Goal: Task Accomplishment & Management: Use online tool/utility

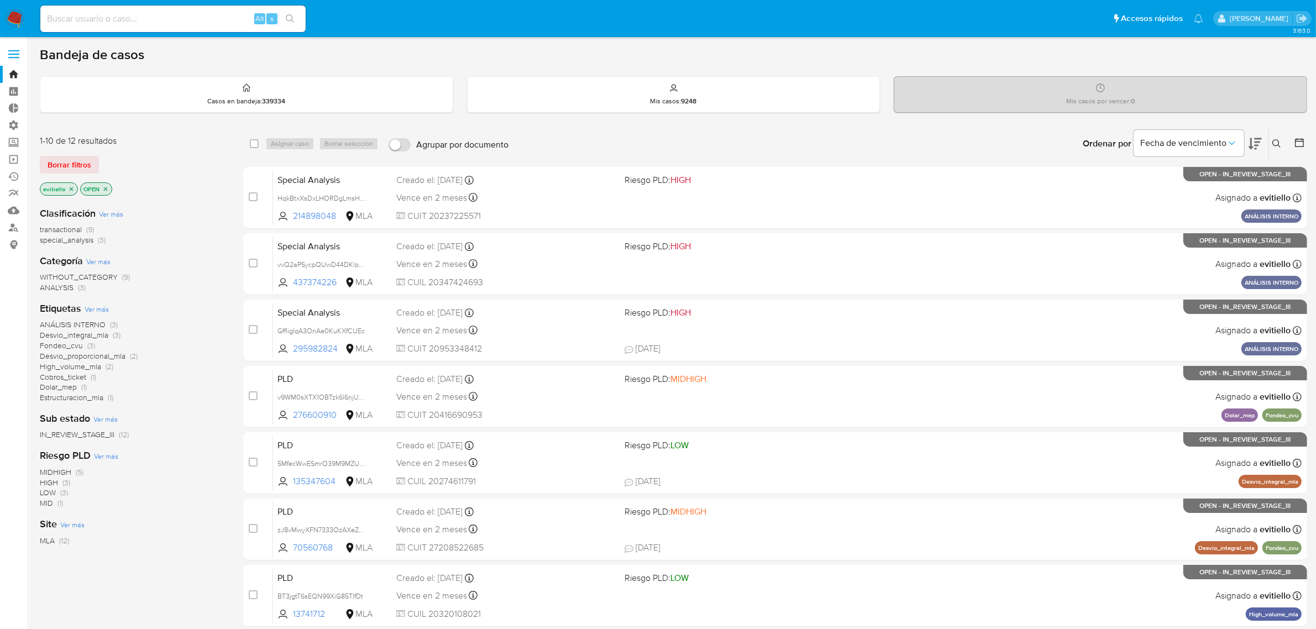
click at [171, 19] on input at bounding box center [172, 19] width 265 height 14
paste input "u4C34KUTlmmwVOk0N03t6iNt"
type input "u4C34KUTlmmwVOk0N03t6iNt"
click at [289, 18] on icon "search-icon" at bounding box center [290, 18] width 9 height 9
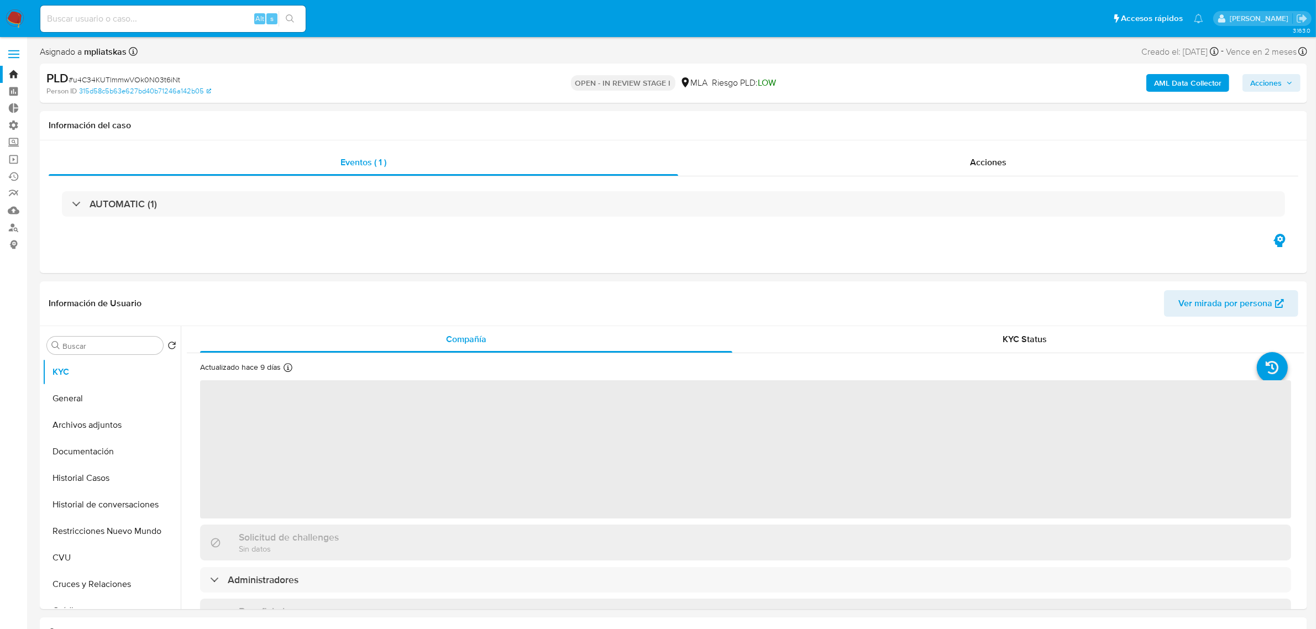
select select "10"
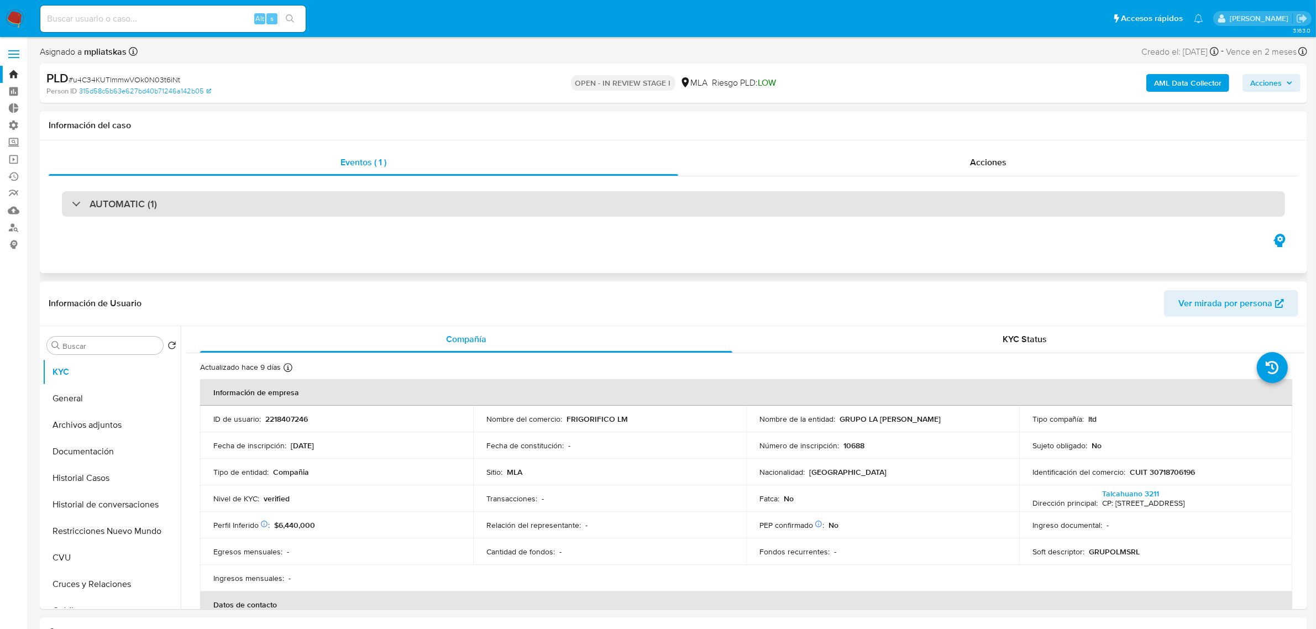
click at [446, 200] on div "AUTOMATIC (1)" at bounding box center [673, 203] width 1223 height 25
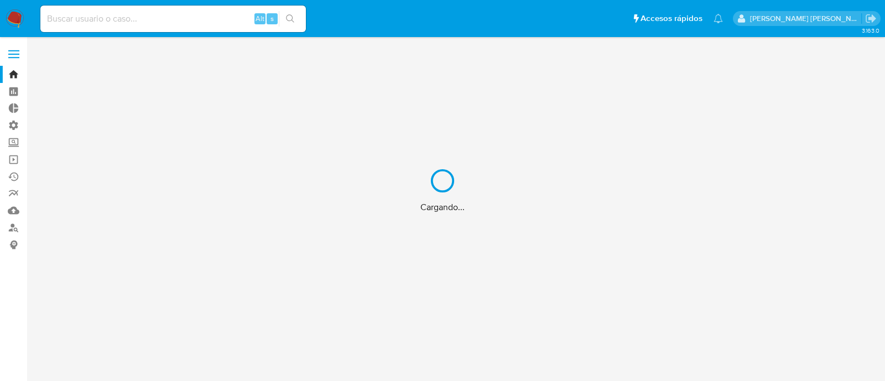
click at [130, 24] on div "Cargando..." at bounding box center [442, 190] width 885 height 381
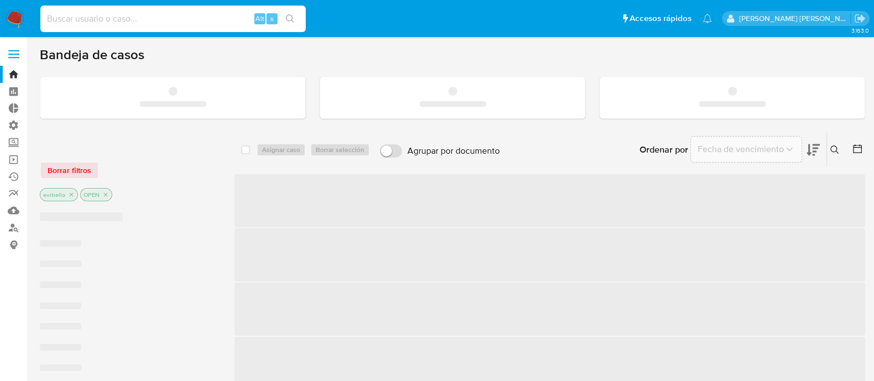
click at [152, 19] on input at bounding box center [172, 19] width 265 height 14
paste input "vvQ2aPSycpQUwD44DKlpXHWA"
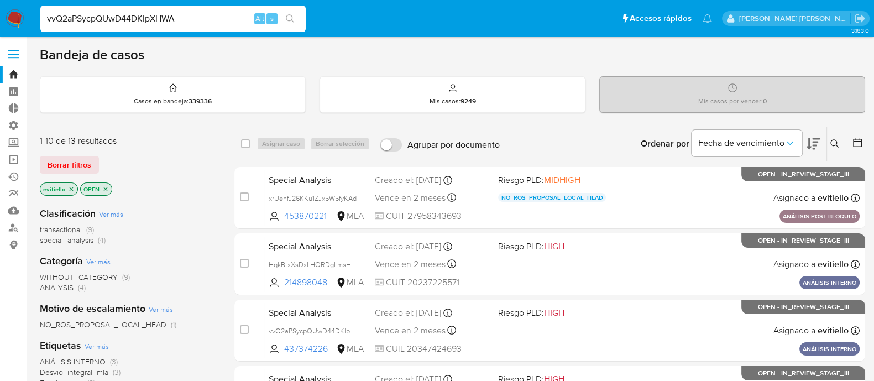
type input "vvQ2aPSycpQUwD44DKlpXHWA"
click at [293, 13] on button "search-icon" at bounding box center [290, 18] width 23 height 15
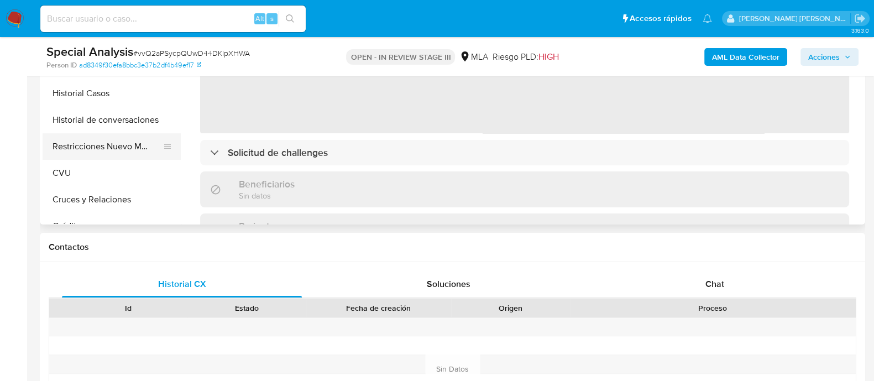
select select "10"
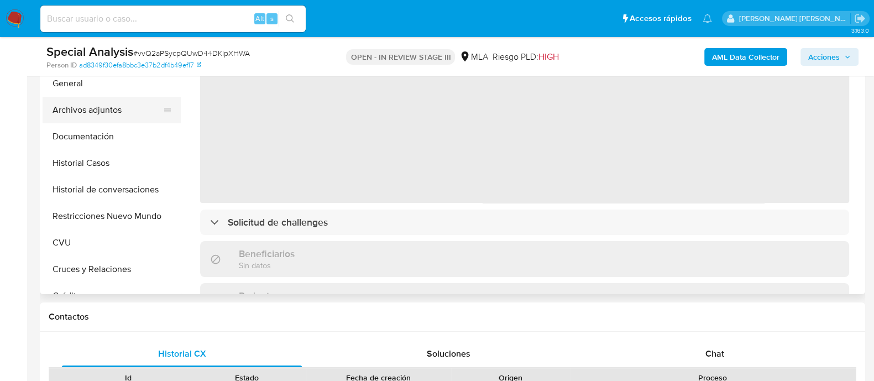
click at [133, 113] on button "Archivos adjuntos" at bounding box center [107, 110] width 129 height 27
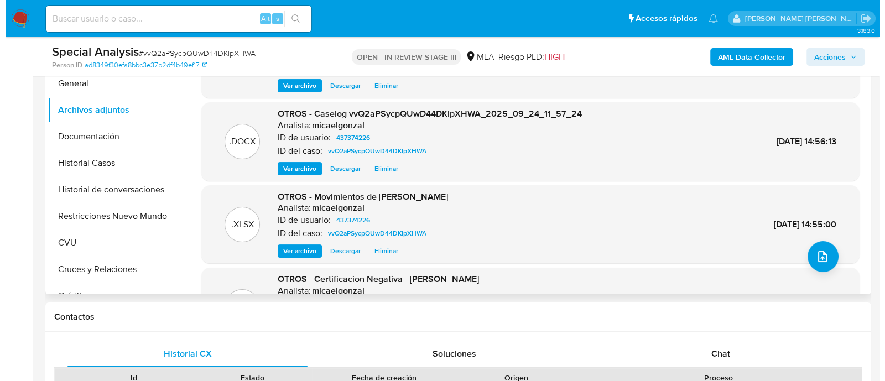
scroll to position [207, 0]
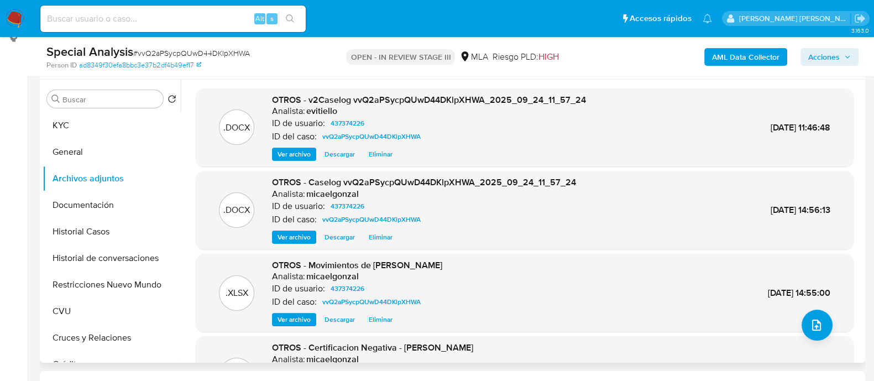
click at [295, 155] on span "Ver archivo" at bounding box center [294, 154] width 33 height 11
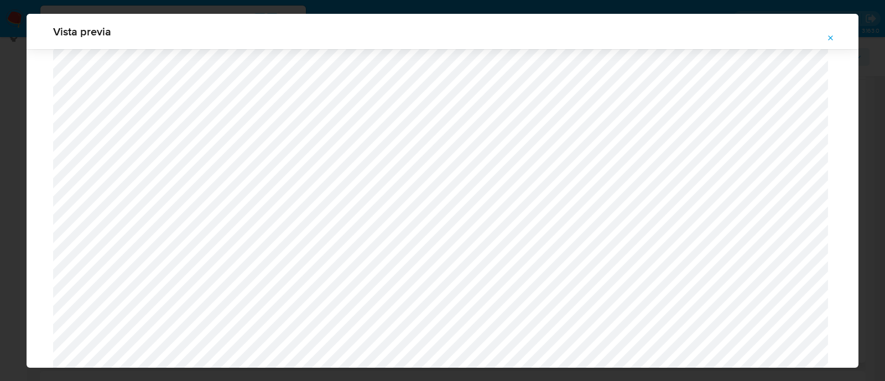
scroll to position [530, 0]
click at [829, 39] on icon "Attachment preview" at bounding box center [830, 37] width 5 height 5
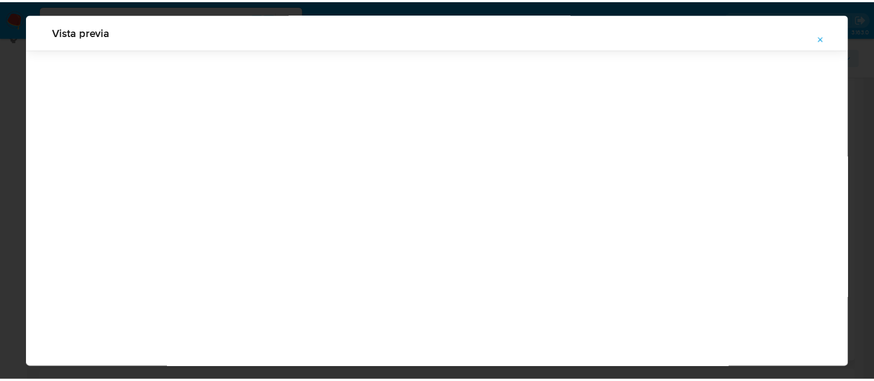
scroll to position [35, 0]
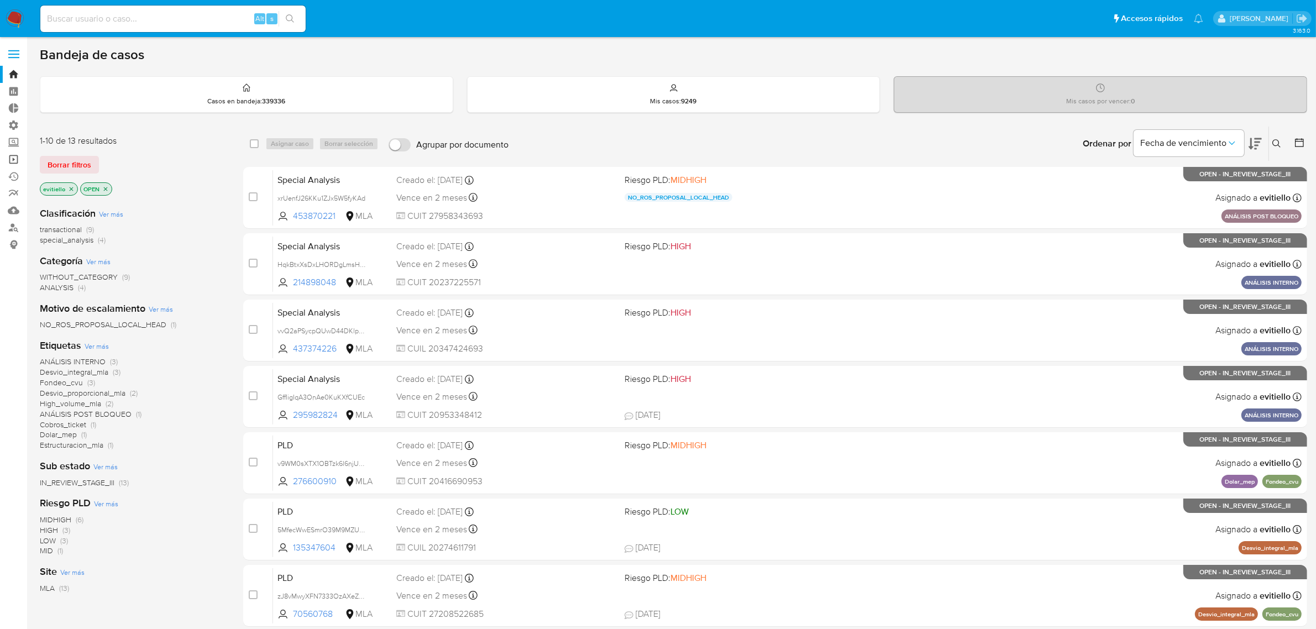
click at [15, 159] on link "Operaciones masivas" at bounding box center [66, 159] width 132 height 17
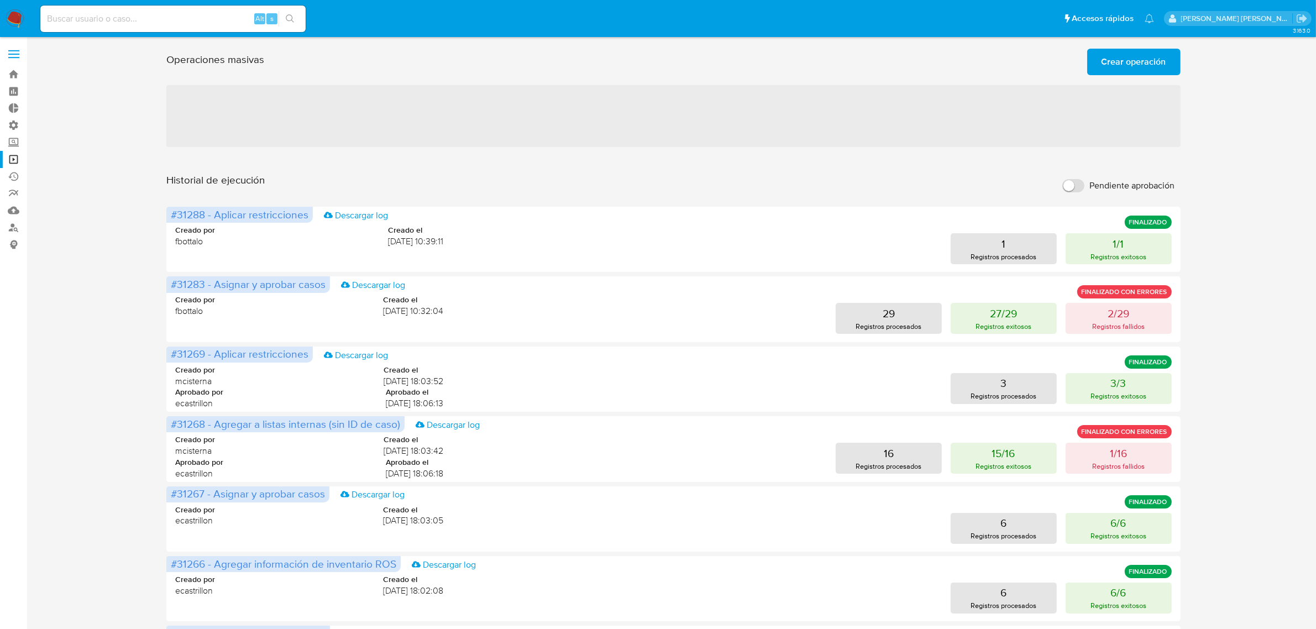
click at [1136, 66] on span "Crear operación" at bounding box center [1134, 62] width 65 height 24
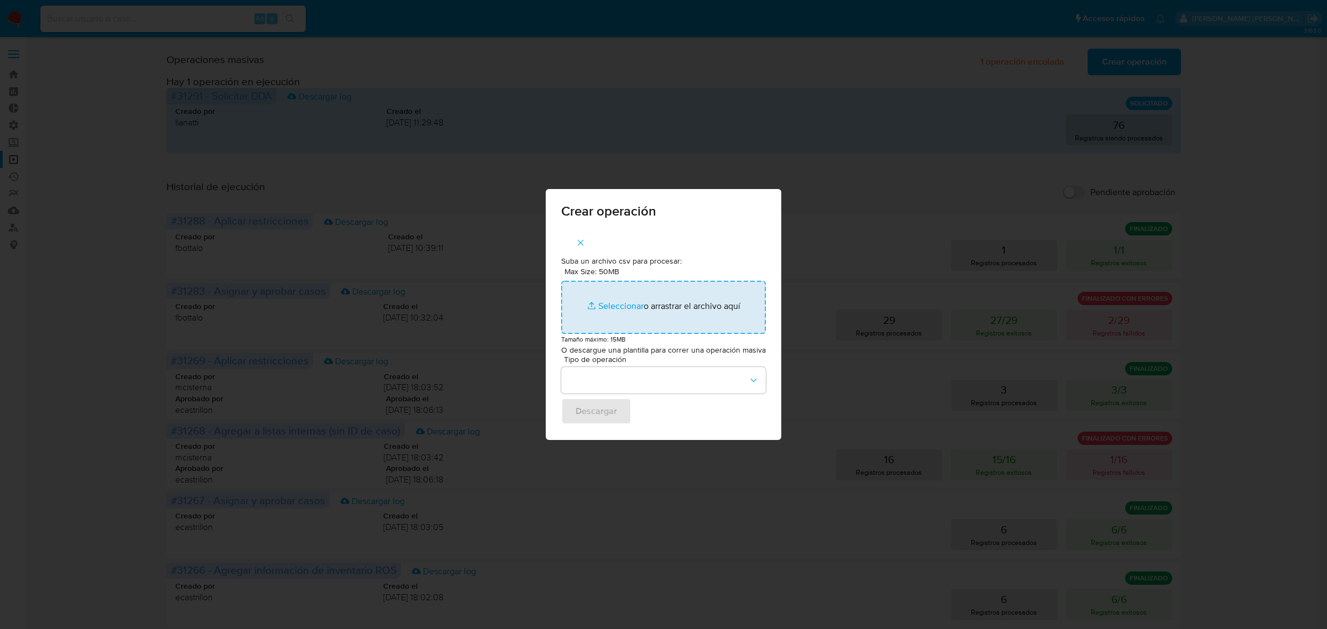
click at [614, 304] on input "Max Size: 50MB Seleccionar archivos" at bounding box center [663, 307] width 205 height 53
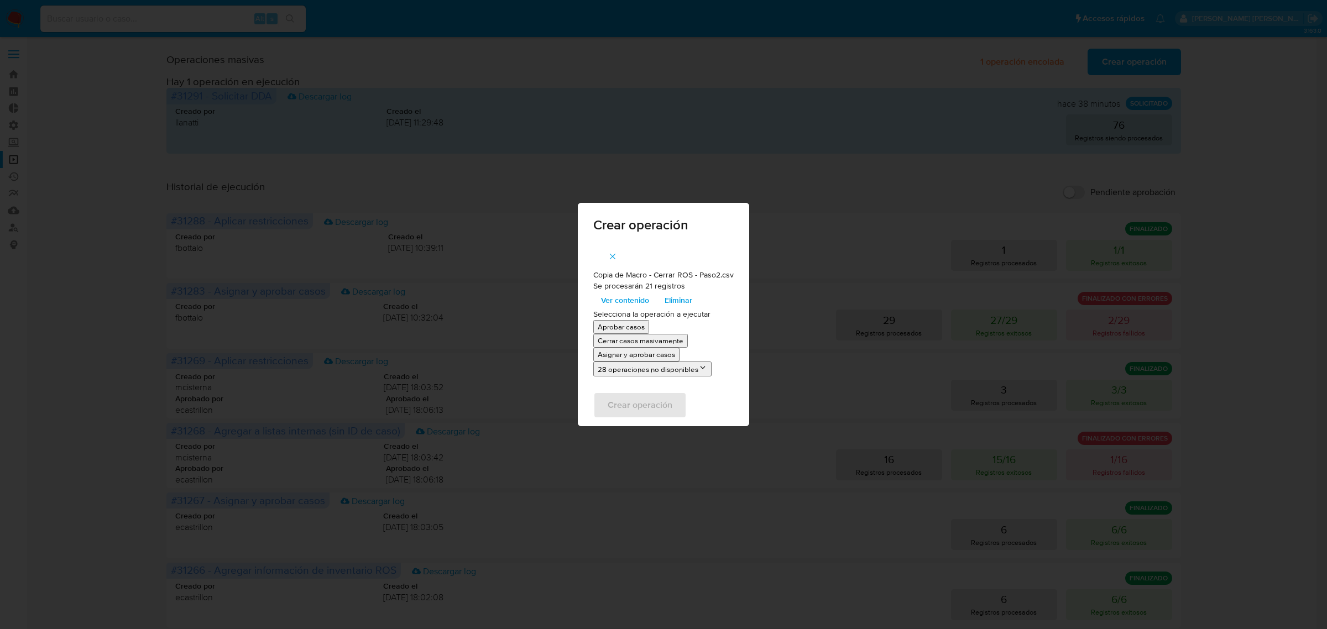
click at [647, 355] on p "Asignar y aprobar casos" at bounding box center [636, 354] width 77 height 11
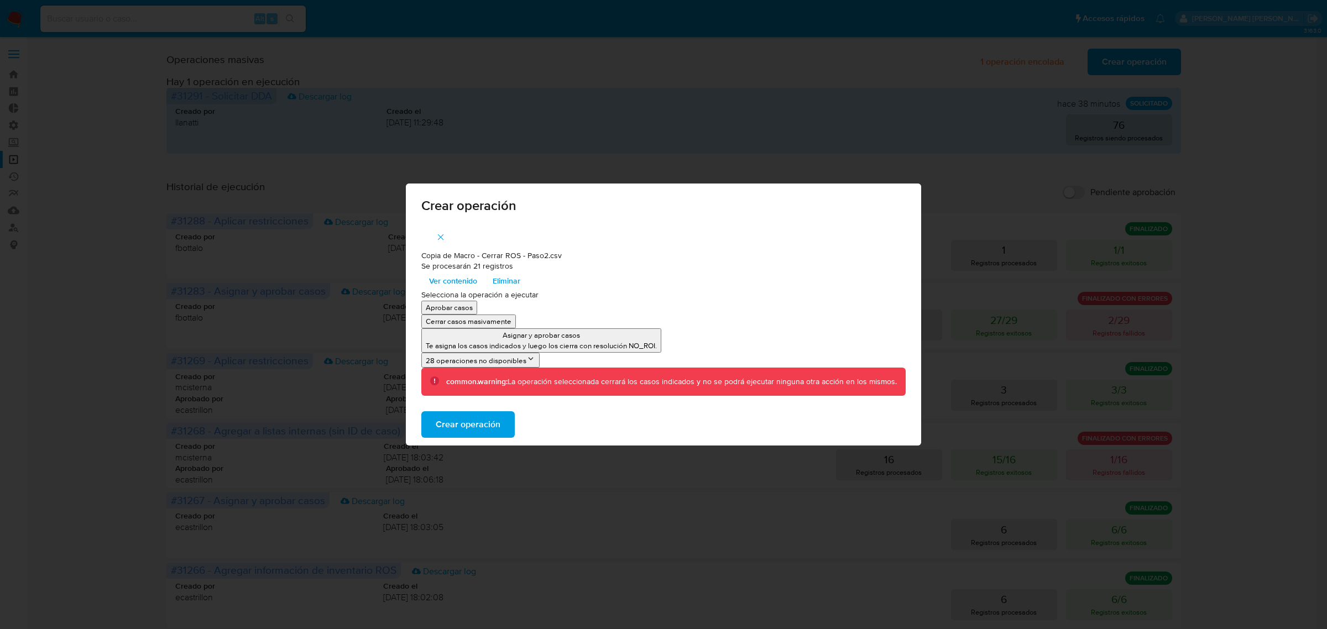
click at [490, 418] on span "Crear operación" at bounding box center [468, 424] width 65 height 24
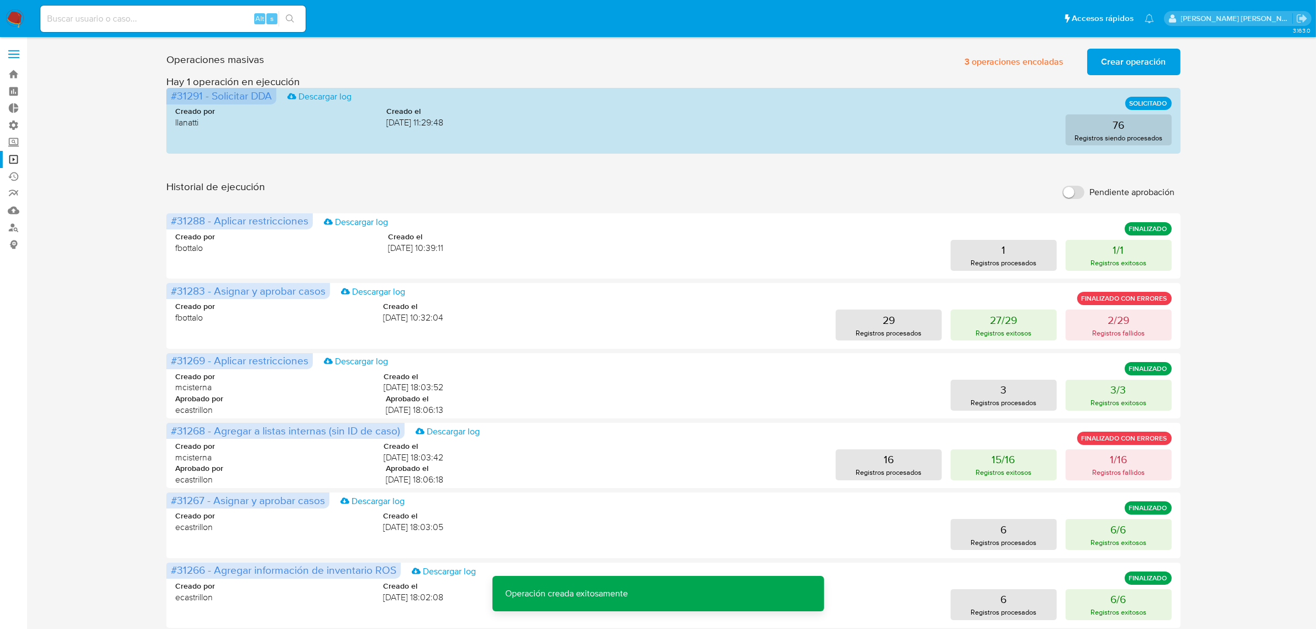
click at [1122, 64] on span "Crear operación" at bounding box center [1134, 62] width 65 height 24
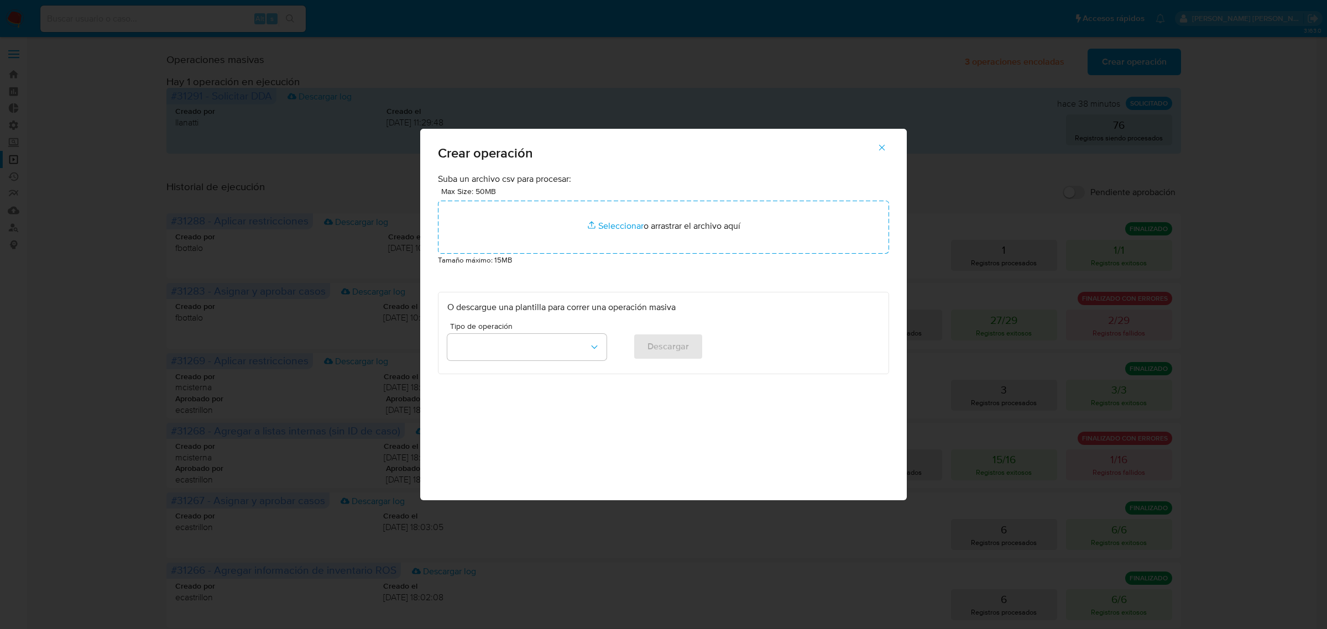
click at [876, 149] on button "button" at bounding box center [881, 147] width 39 height 27
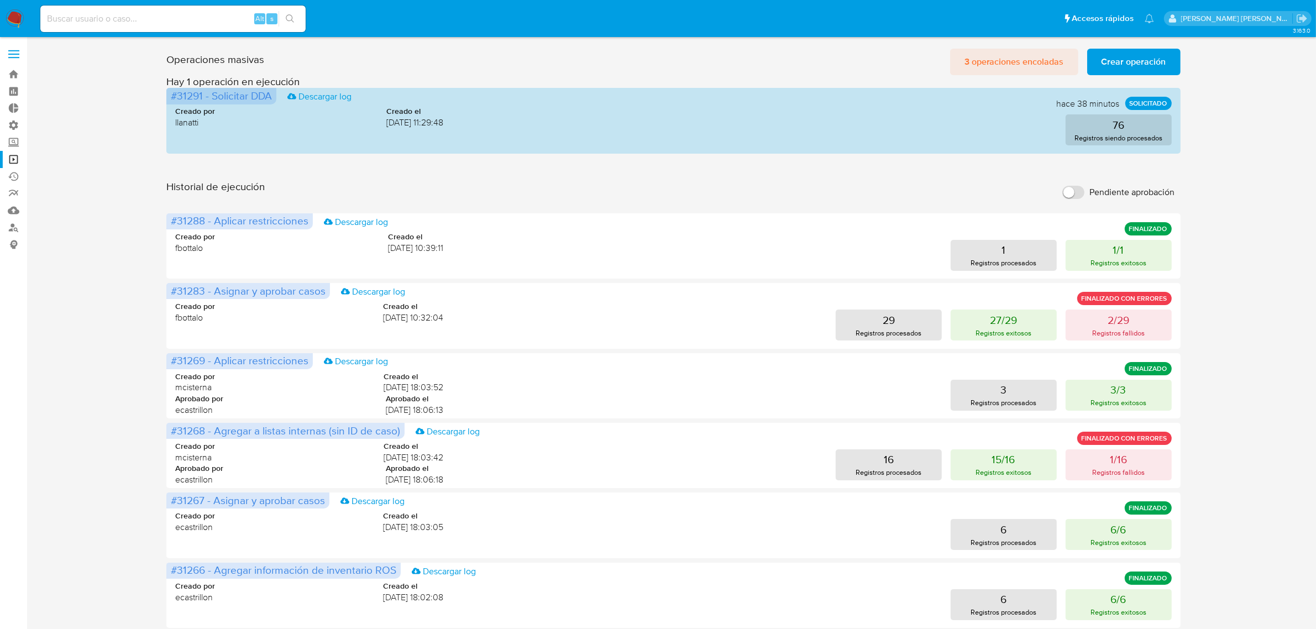
click at [987, 58] on span "3 operaciones encoladas" at bounding box center [1015, 62] width 100 height 24
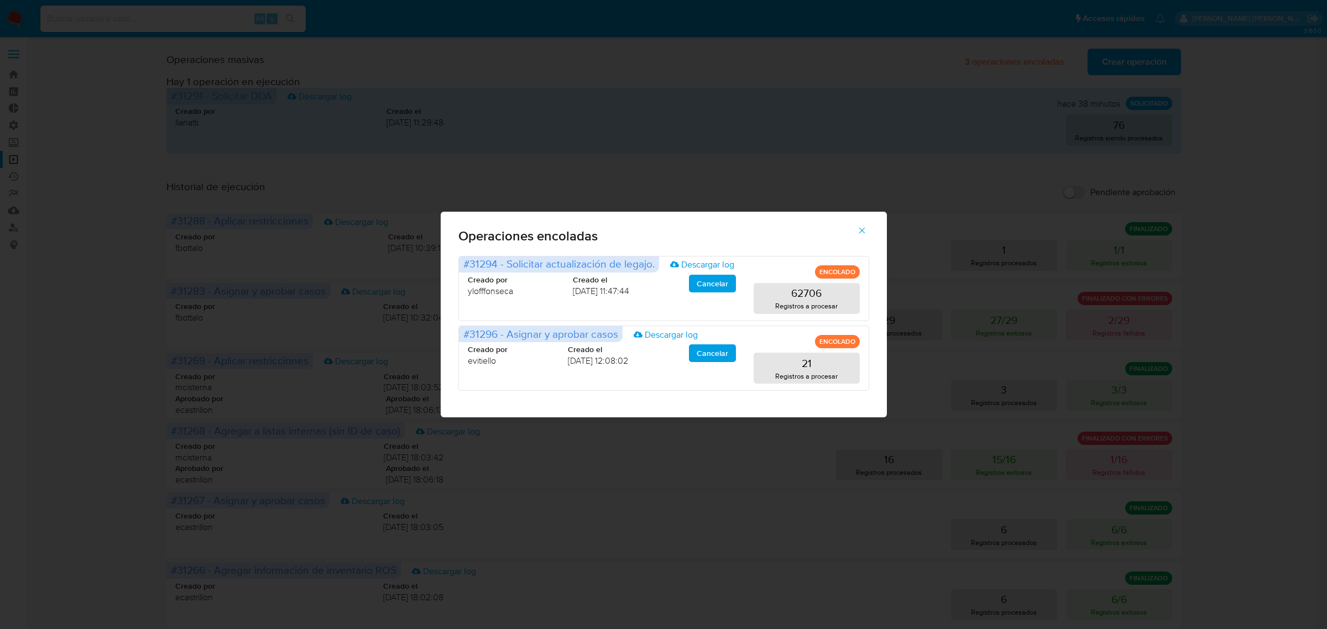
click at [864, 228] on icon "button" at bounding box center [862, 231] width 10 height 10
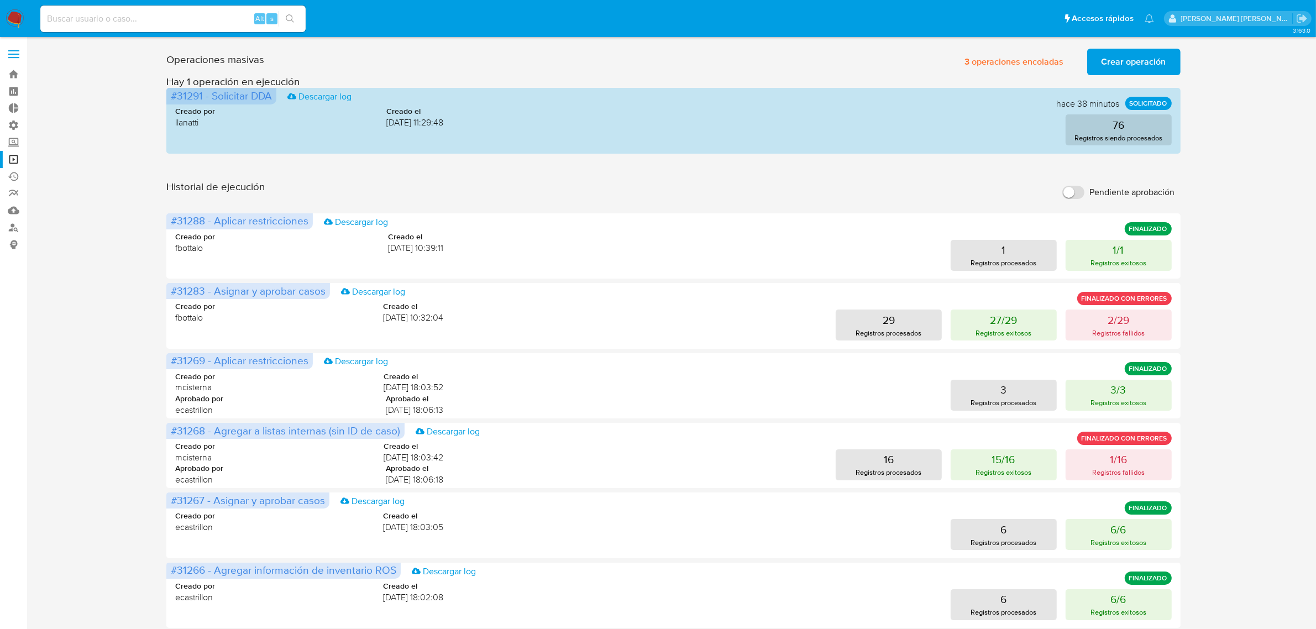
click at [1140, 61] on span "Crear operación" at bounding box center [1134, 62] width 65 height 24
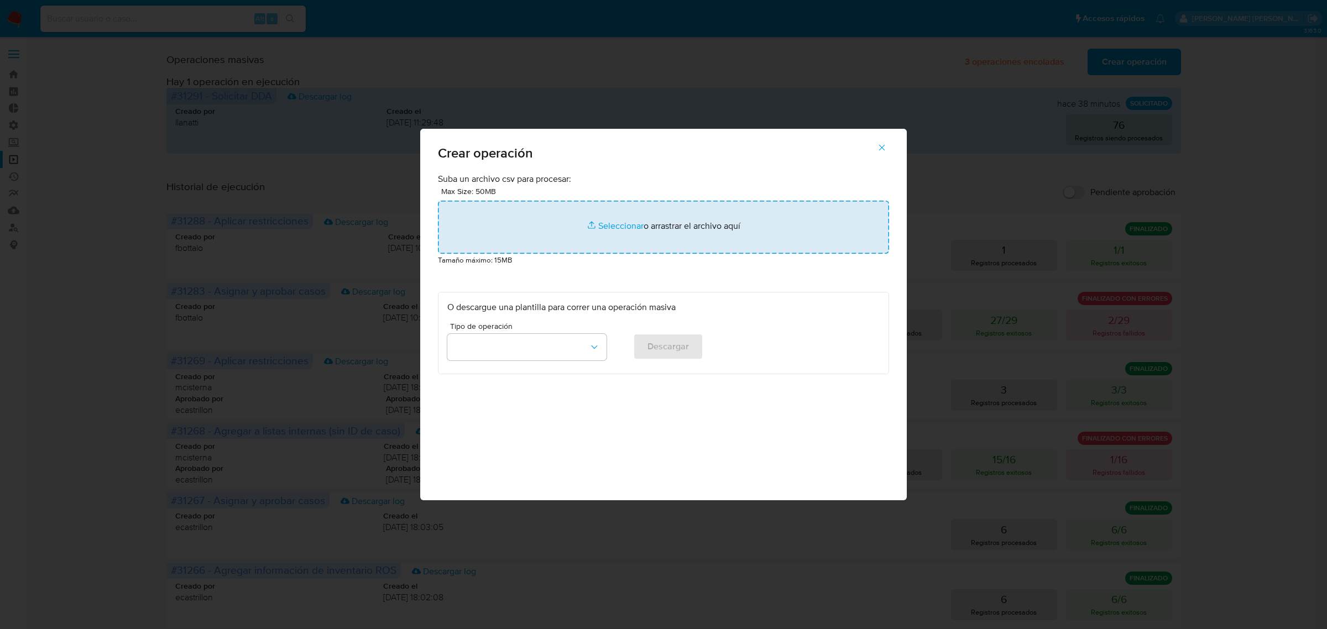
click at [574, 226] on input "file" at bounding box center [663, 227] width 451 height 53
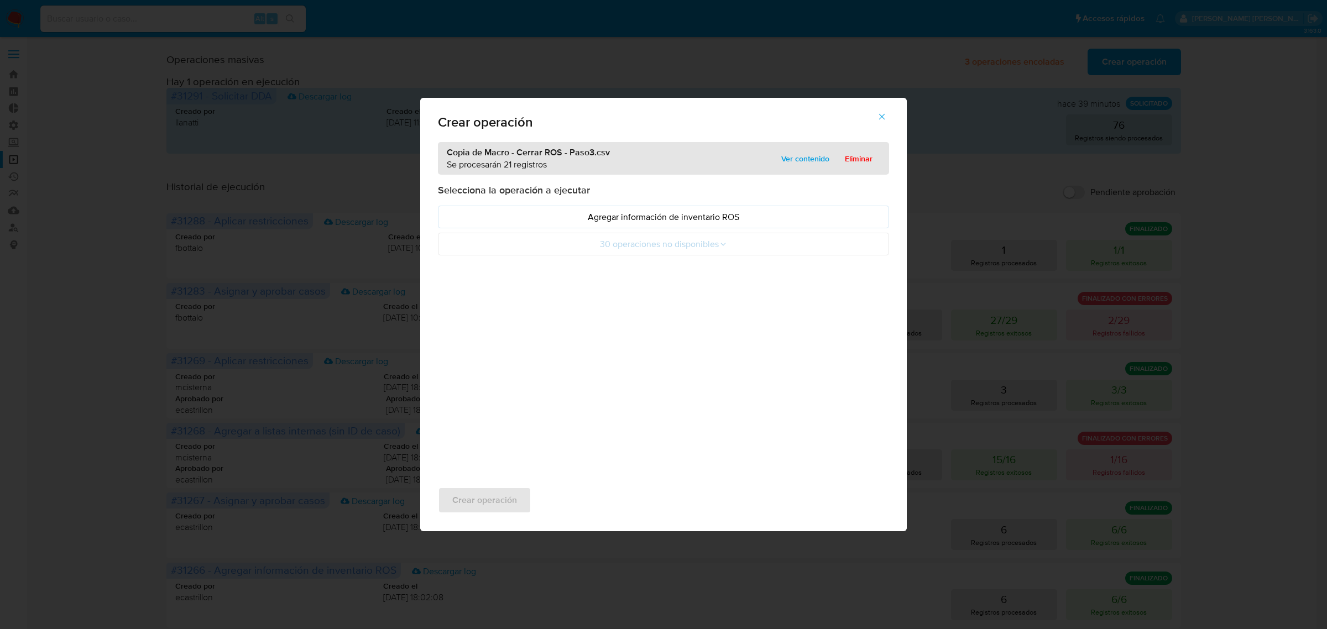
click at [731, 216] on p "Agregar información de inventario ROS" at bounding box center [663, 217] width 432 height 13
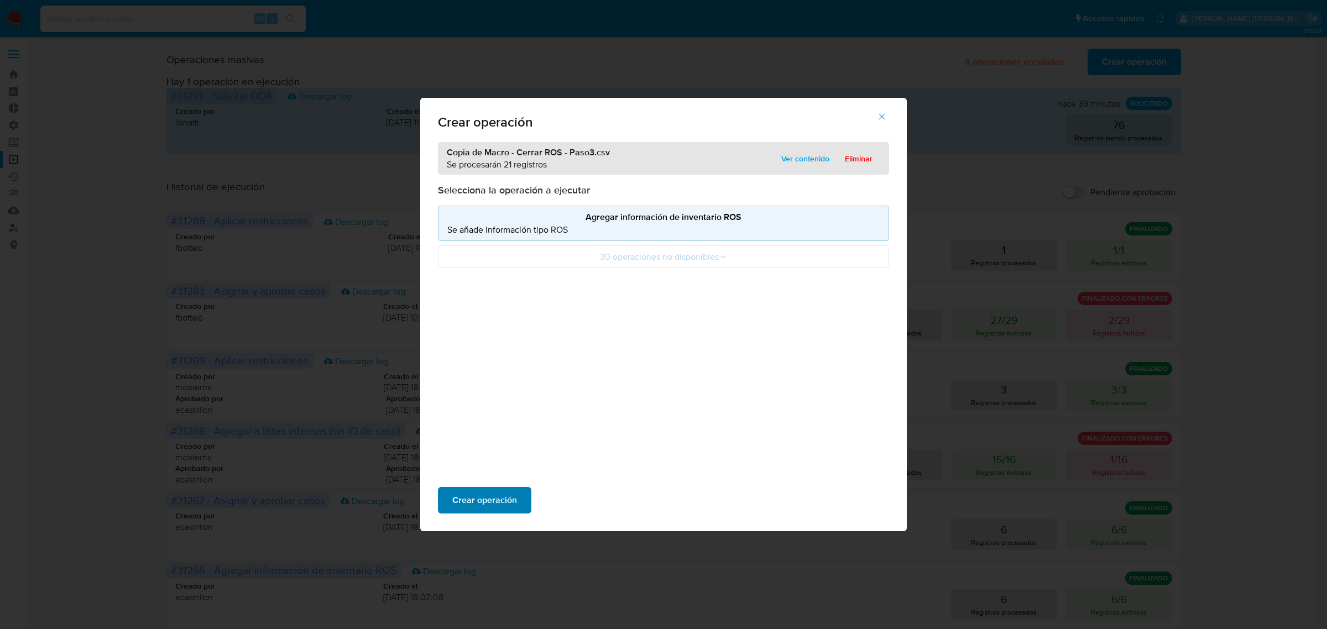
click at [503, 503] on span "Crear operación" at bounding box center [484, 500] width 65 height 24
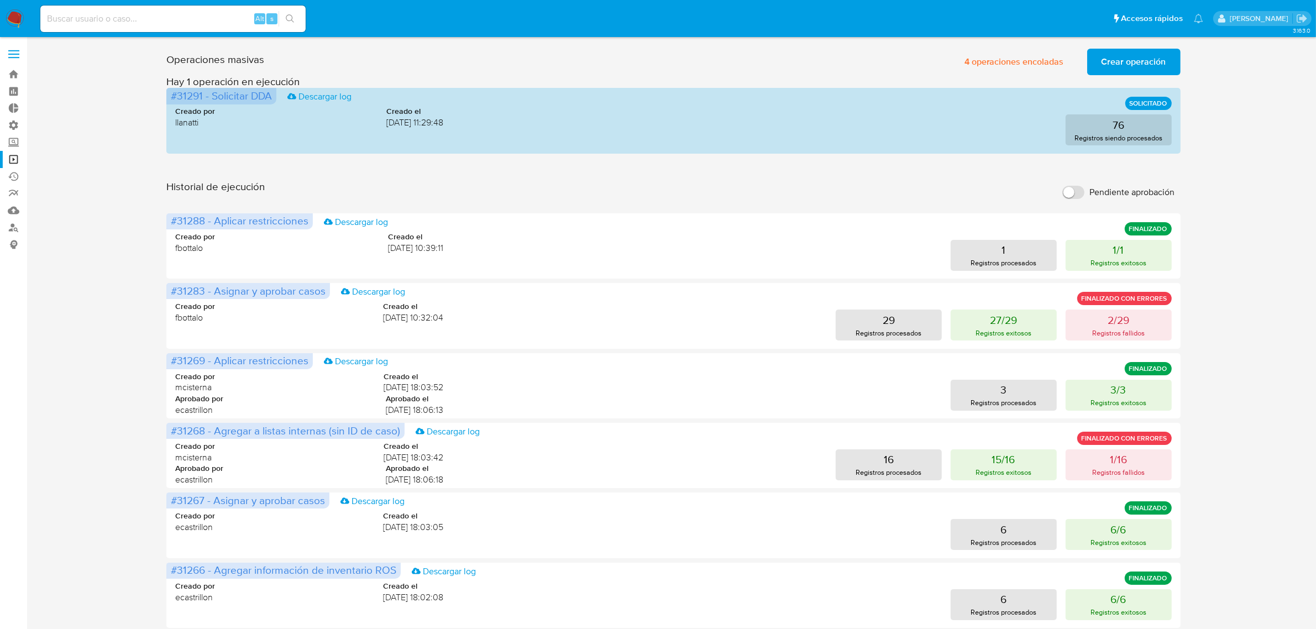
click at [1022, 48] on div "Operaciones masivas 4 operaciones encoladas Crear operación Sólo puede haber ha…" at bounding box center [673, 59] width 1014 height 31
click at [1021, 54] on span "4 operaciones encoladas" at bounding box center [1015, 62] width 100 height 24
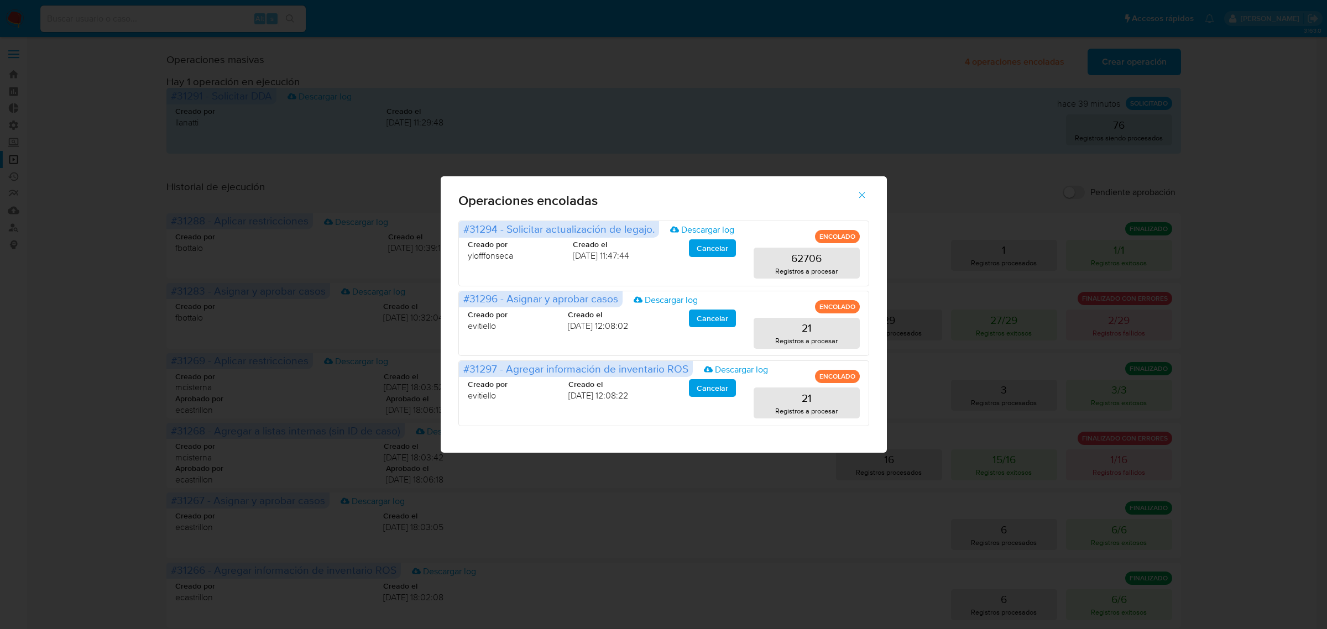
click at [862, 195] on icon "button" at bounding box center [862, 195] width 6 height 6
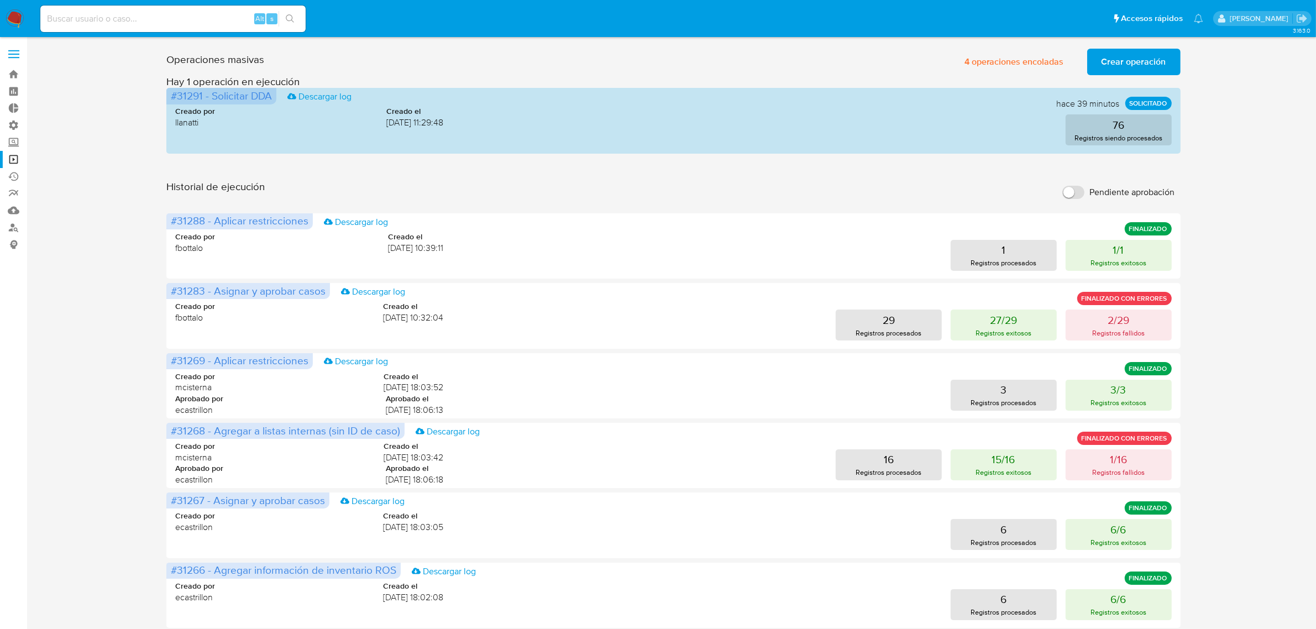
click at [1129, 55] on span "Crear operación" at bounding box center [1134, 62] width 65 height 24
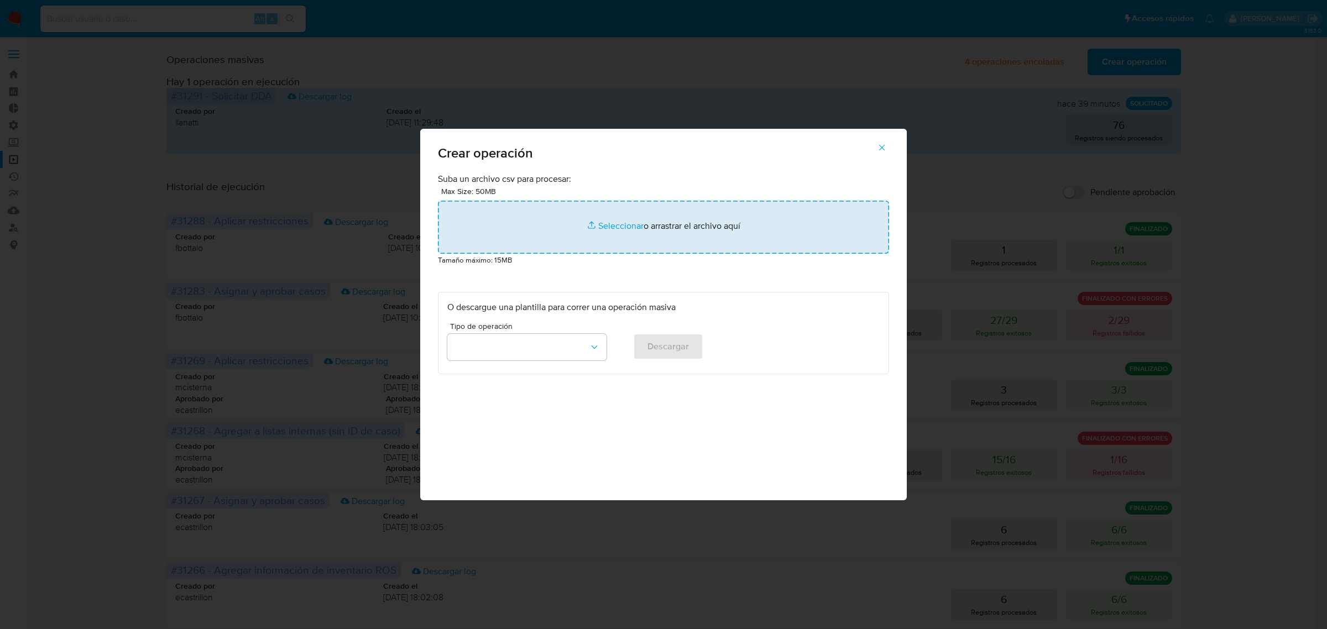
click at [613, 223] on input "file" at bounding box center [663, 227] width 451 height 53
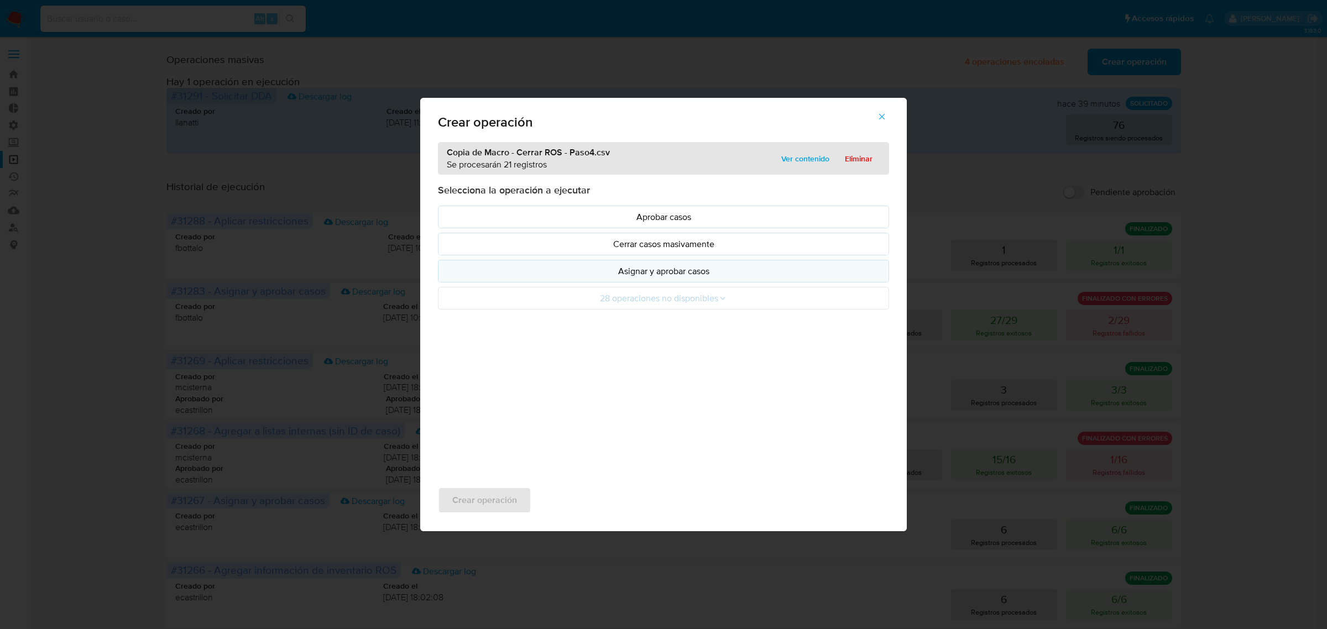
click at [595, 274] on p "Asignar y aprobar casos" at bounding box center [663, 271] width 432 height 13
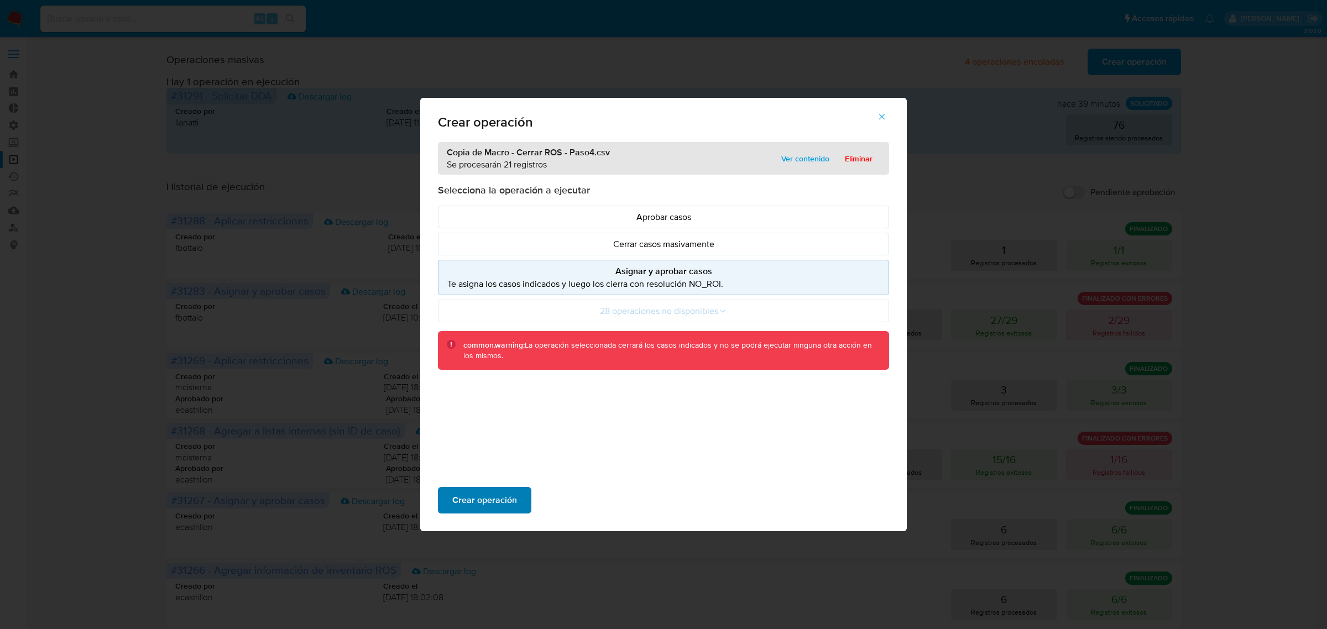
click at [484, 494] on span "Crear operación" at bounding box center [484, 500] width 65 height 24
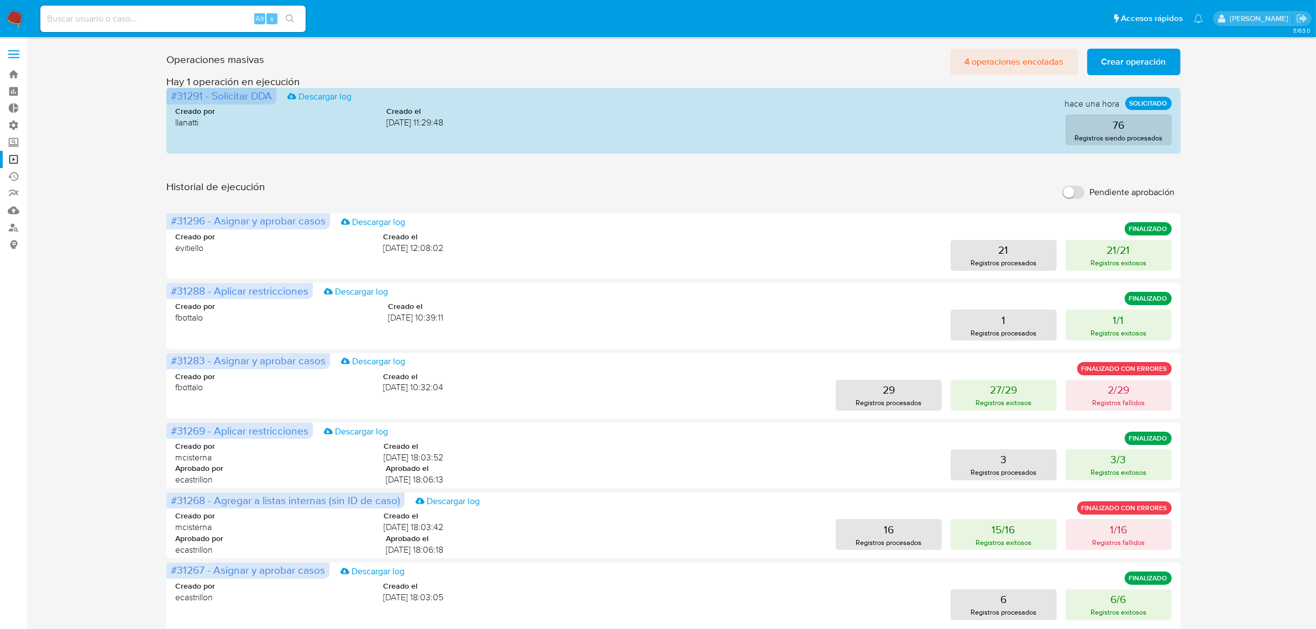
click at [1035, 58] on span "4 operaciones encoladas" at bounding box center [1015, 62] width 100 height 24
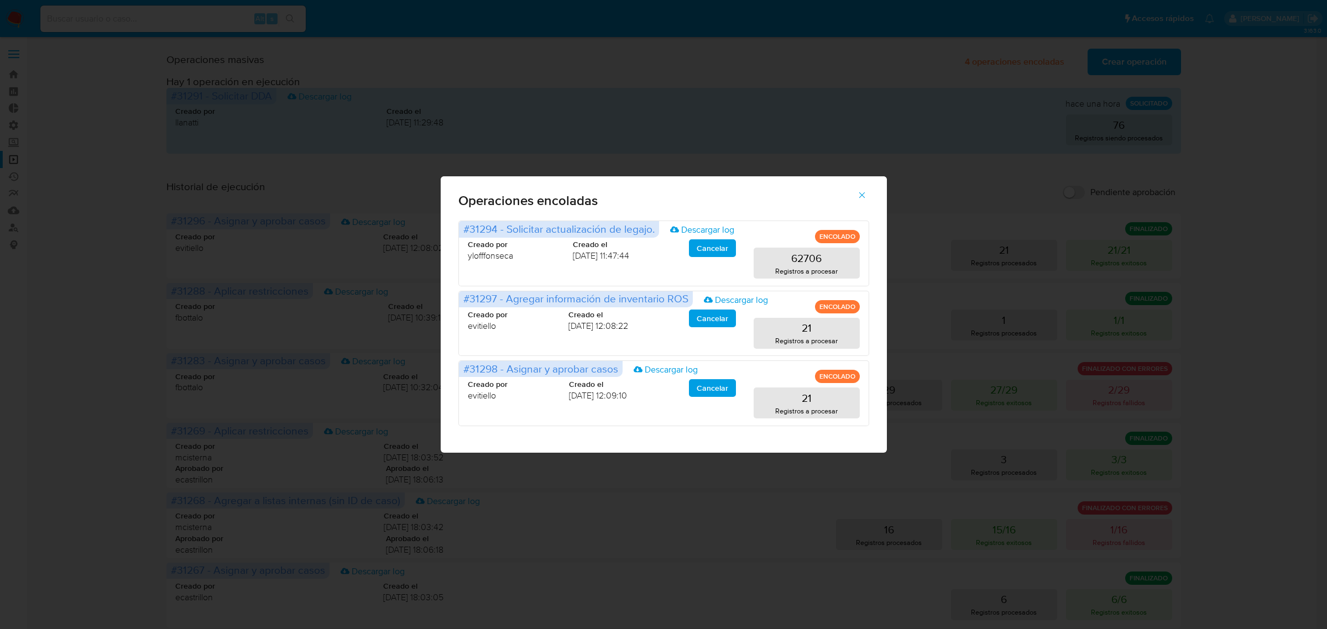
click at [849, 48] on div "Operaciones encoladas #31294 - Solicitar actualización de legajo. Descargar log…" at bounding box center [663, 314] width 1327 height 629
click at [866, 194] on icon "button" at bounding box center [862, 195] width 10 height 10
